Goal: Information Seeking & Learning: Understand process/instructions

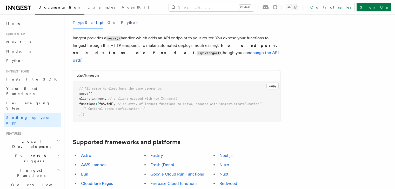
scroll to position [204, 0]
click at [276, 83] on button "Copy Copied" at bounding box center [272, 86] width 12 height 7
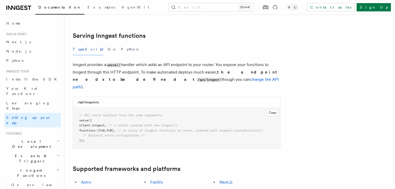
scroll to position [177, 0]
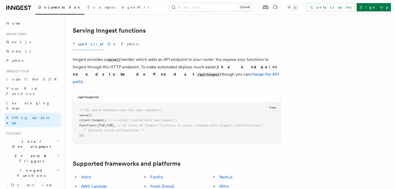
scroll to position [183, 0]
click at [160, 71] on link "change the API path" at bounding box center [176, 77] width 206 height 12
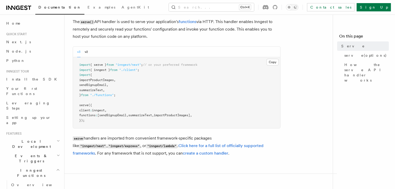
scroll to position [31, 0]
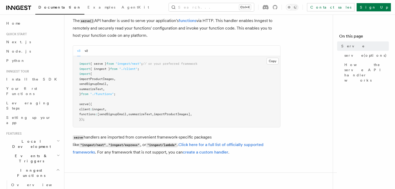
click at [172, 60] on pre "import { serve } from "inngest/next" ; // or your preferred framework import { …" at bounding box center [176, 91] width 207 height 71
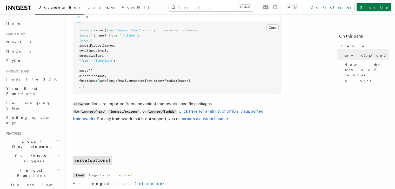
scroll to position [0, 0]
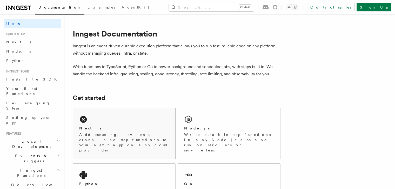
click at [104, 143] on div "Next.js Add queueing, events, crons, and step functions to your Next app on any…" at bounding box center [124, 133] width 102 height 51
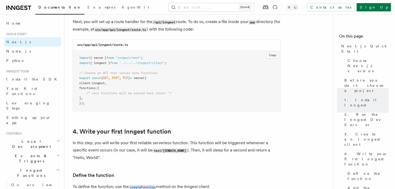
scroll to position [733, 0]
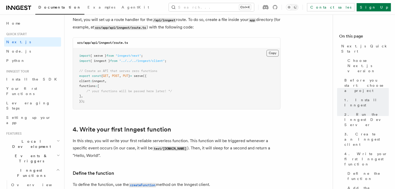
click at [272, 52] on button "Copy Copied" at bounding box center [272, 53] width 12 height 7
